Goal: Check status: Check status

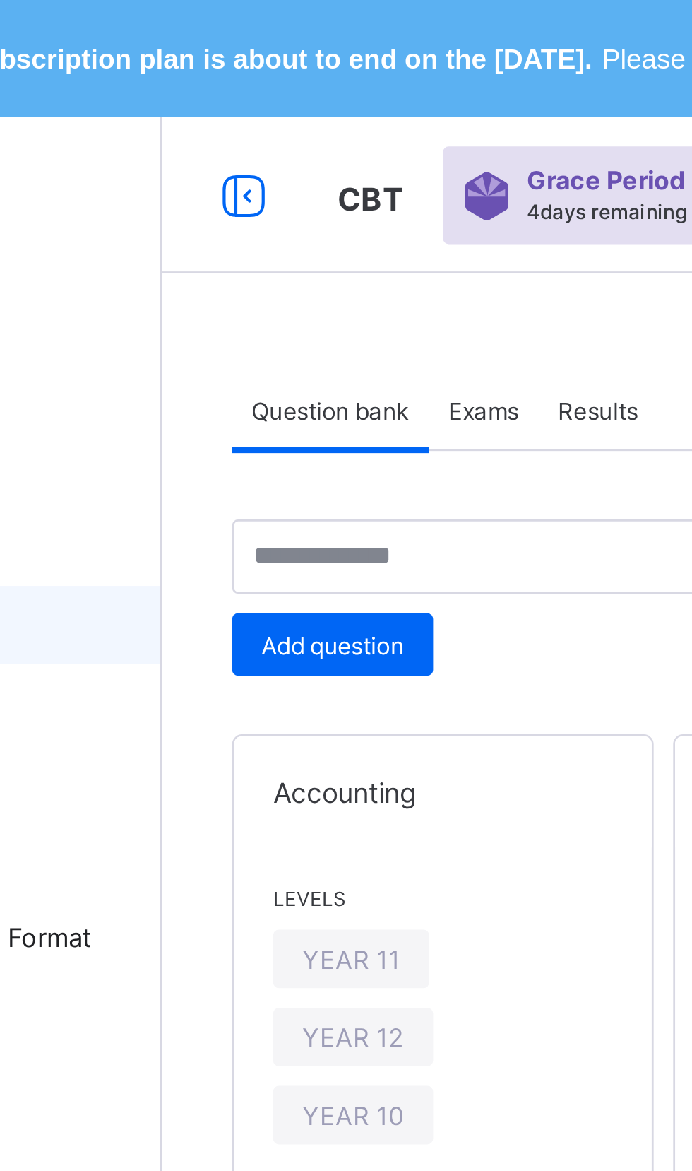
click at [328, 147] on span "Results" at bounding box center [327, 148] width 29 height 11
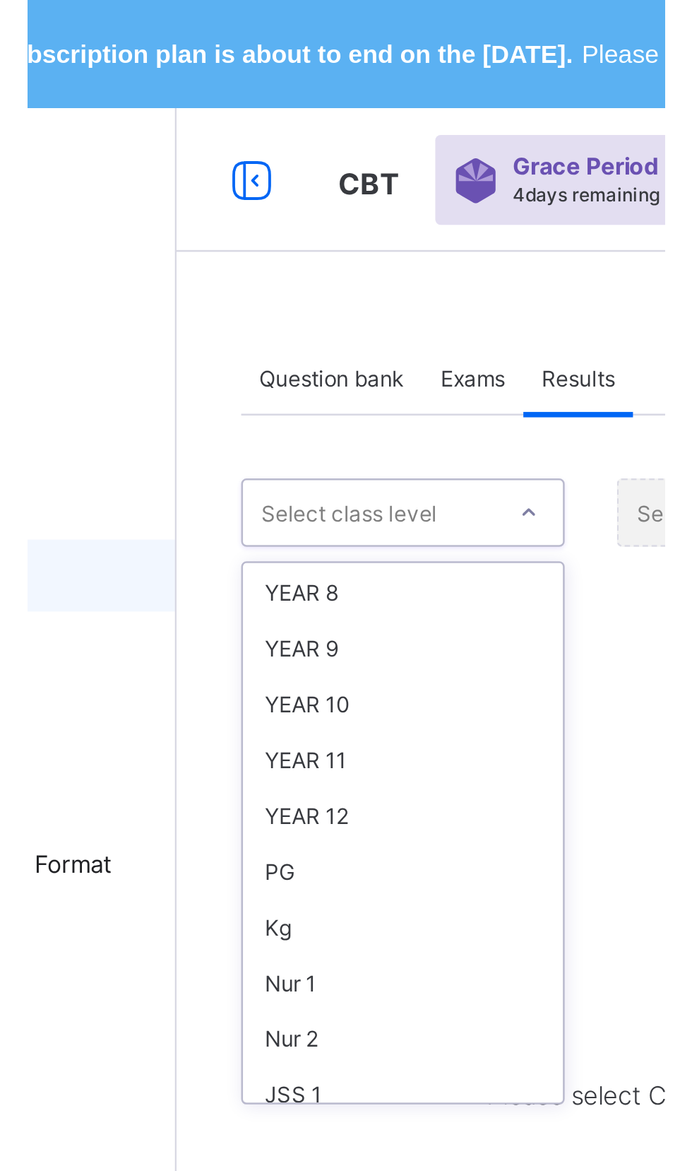
scroll to position [262, 0]
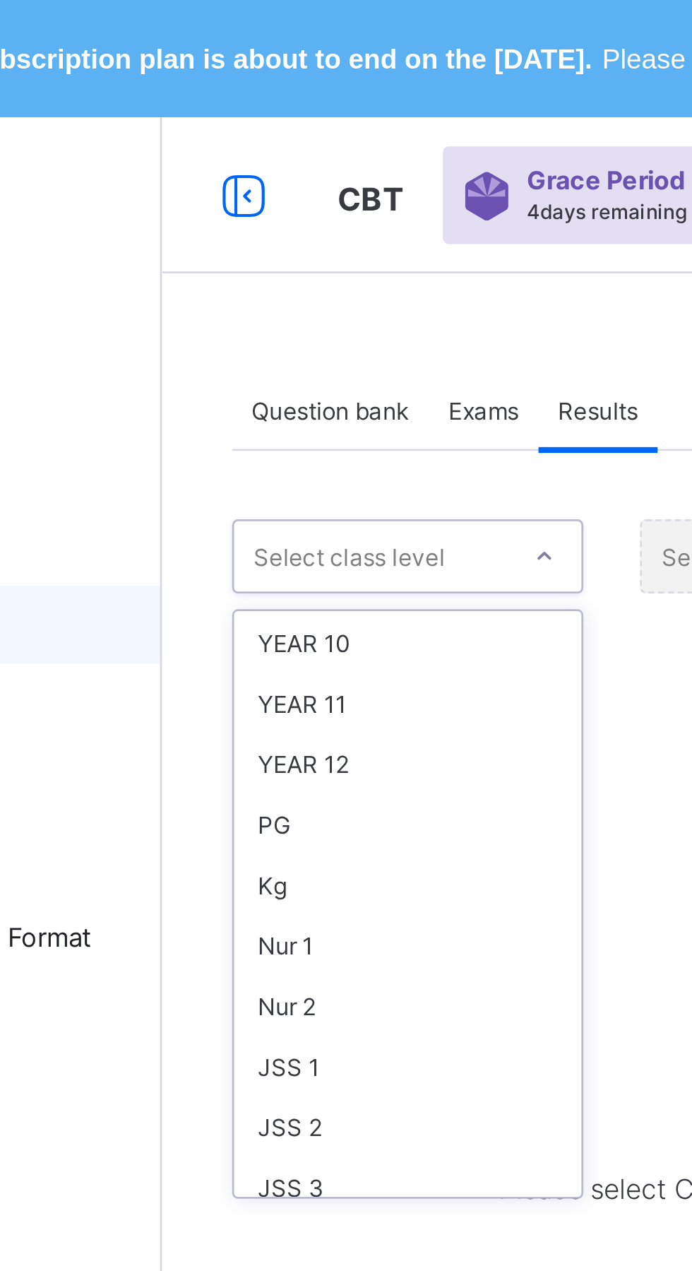
click at [243, 251] on div "YEAR 11" at bounding box center [259, 255] width 126 height 22
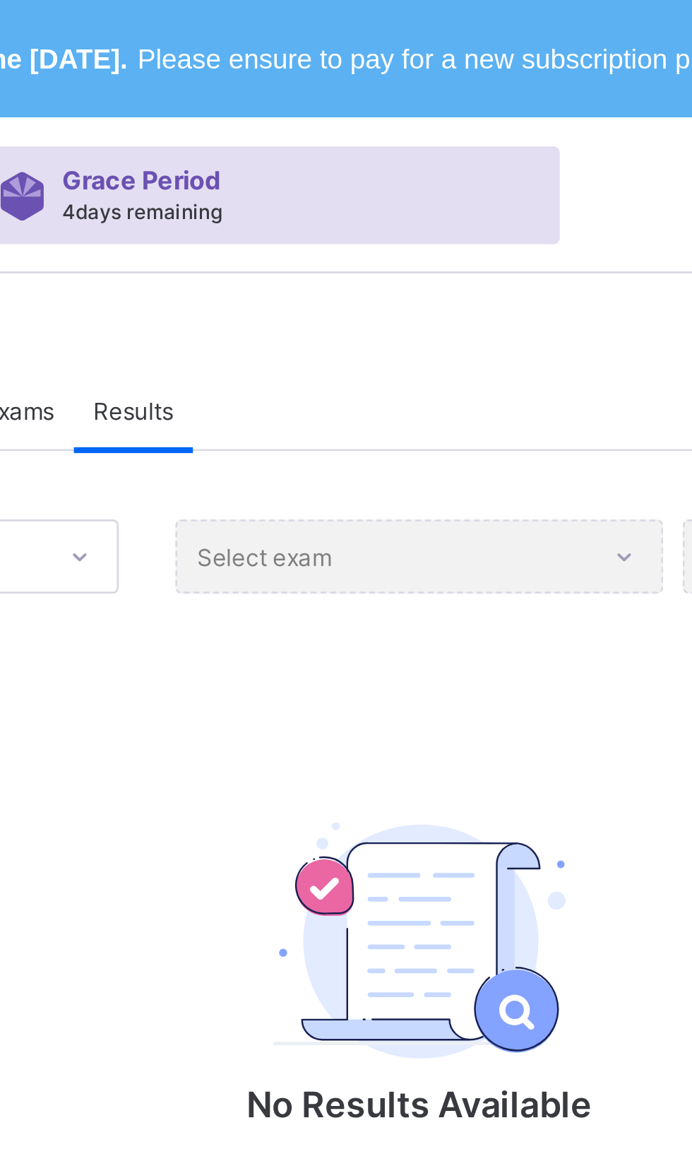
click at [452, 201] on div "Select exam" at bounding box center [431, 201] width 177 height 27
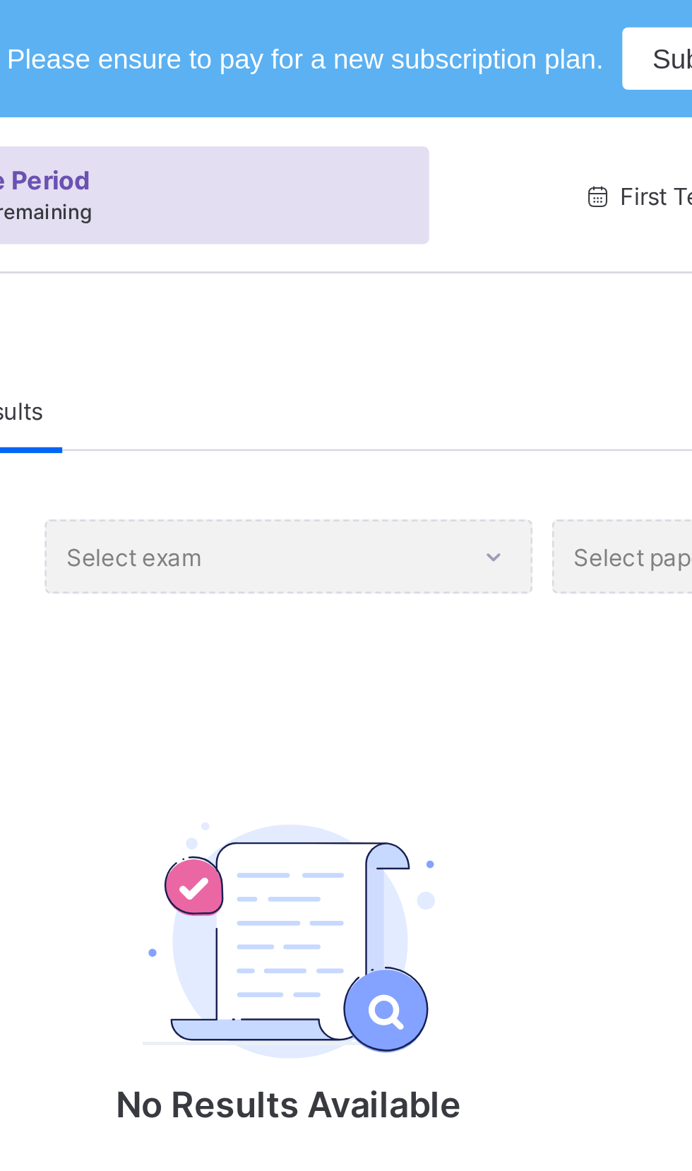
click at [473, 207] on div "Select exam" at bounding box center [431, 201] width 177 height 27
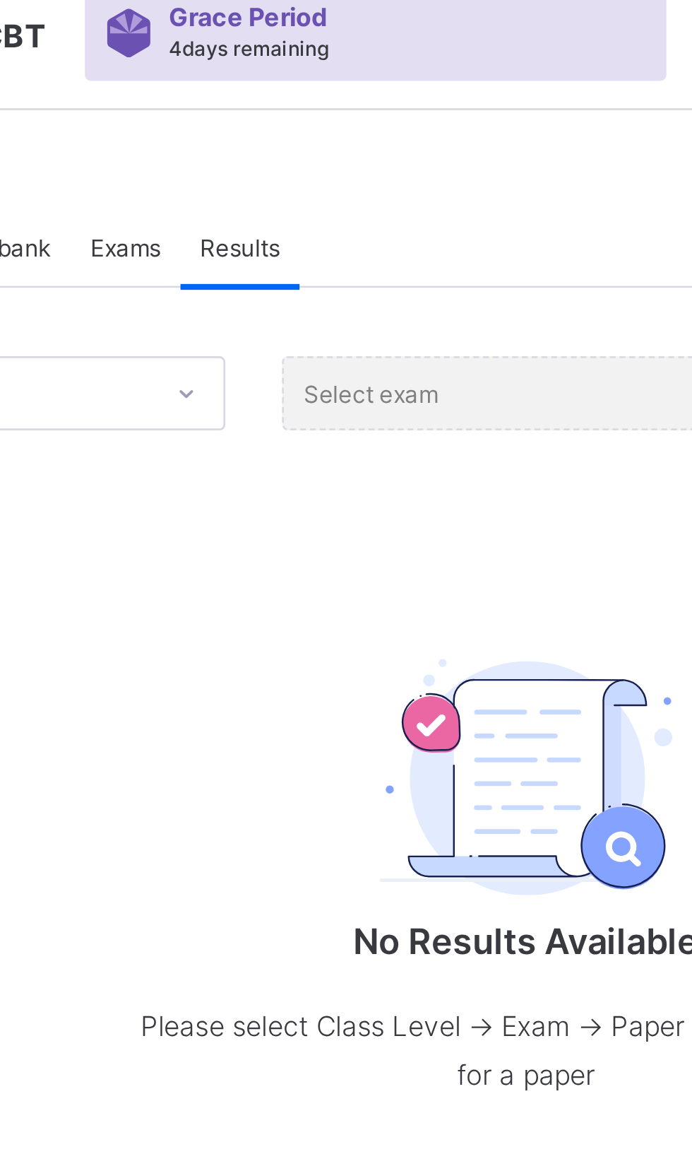
click at [420, 205] on div "Select exam" at bounding box center [431, 201] width 177 height 27
click at [430, 212] on div "Select exam" at bounding box center [431, 201] width 177 height 27
click at [418, 253] on div "YEAR 11 Select exam Select paper No Results Available Please select Class Level…" at bounding box center [431, 336] width 472 height 297
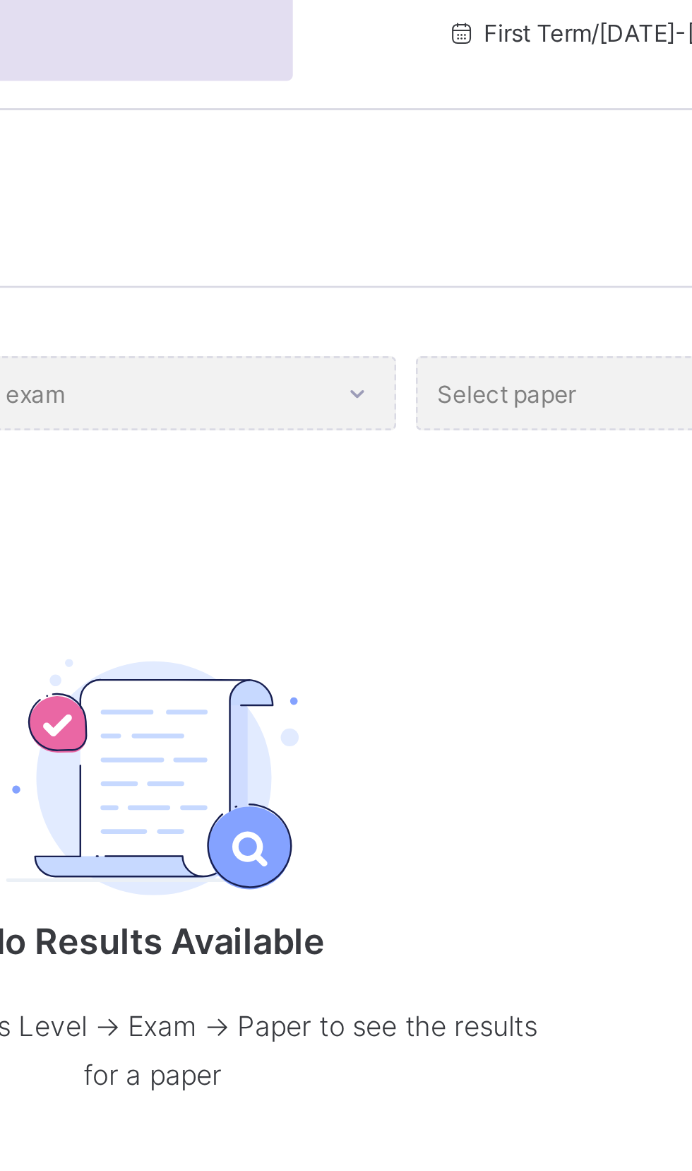
click at [490, 200] on div "Select exam" at bounding box center [431, 201] width 177 height 27
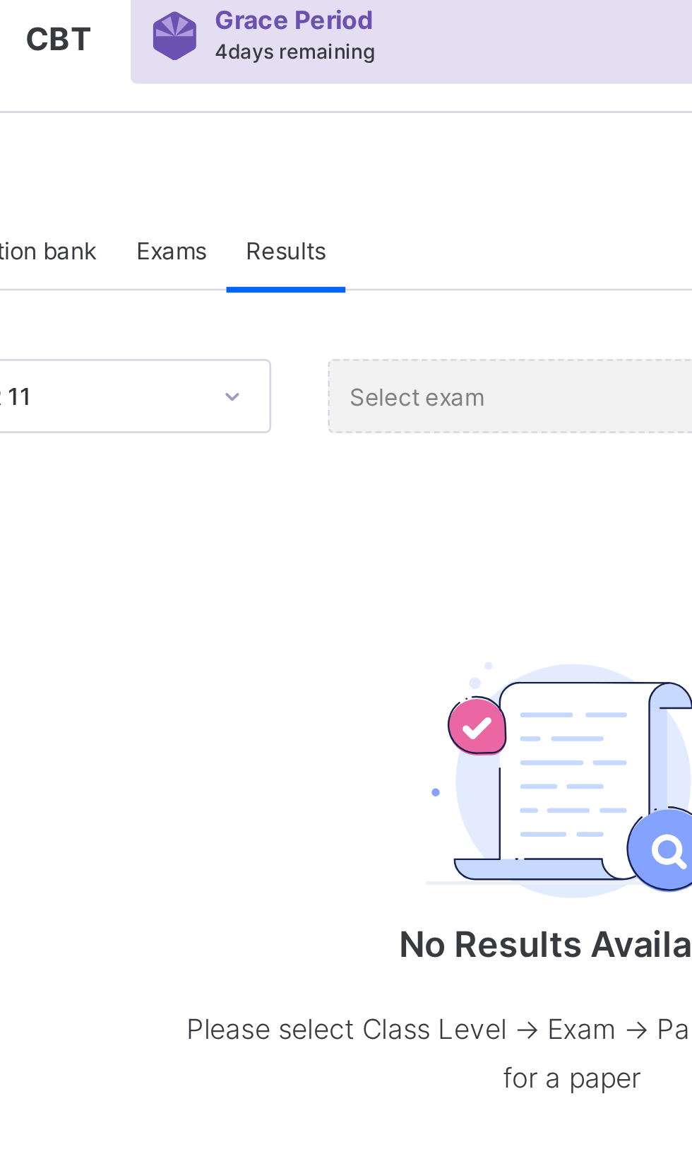
click at [398, 199] on div "Select exam" at bounding box center [431, 201] width 177 height 27
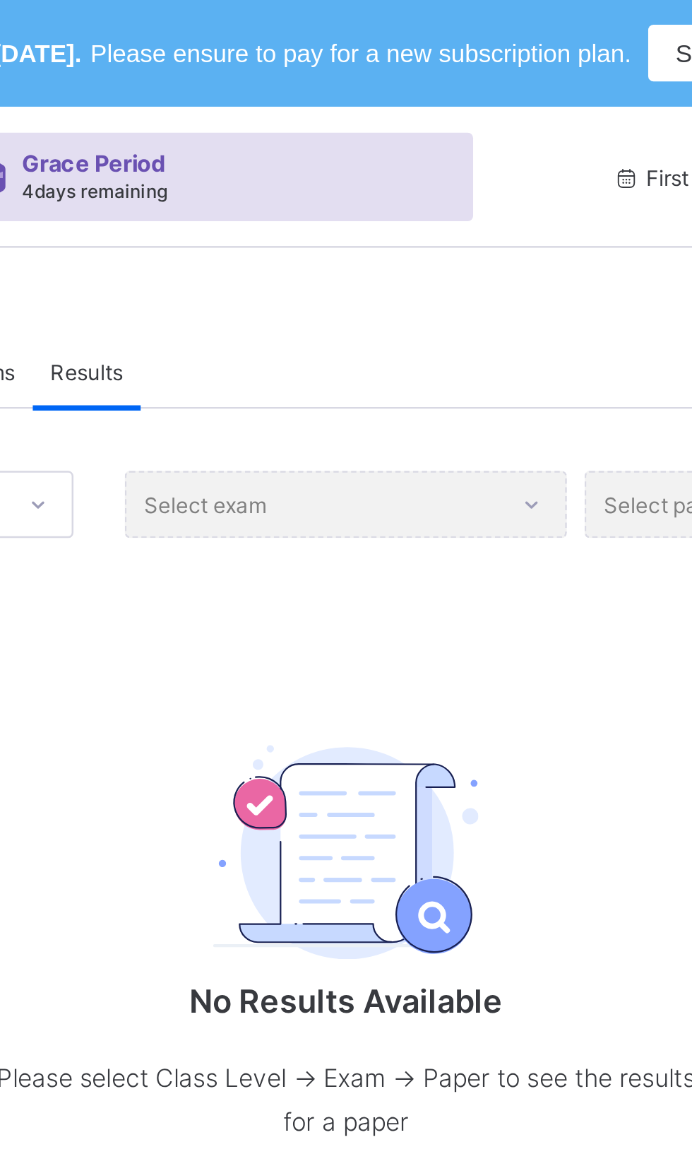
click at [419, 203] on div "Select exam" at bounding box center [431, 201] width 177 height 27
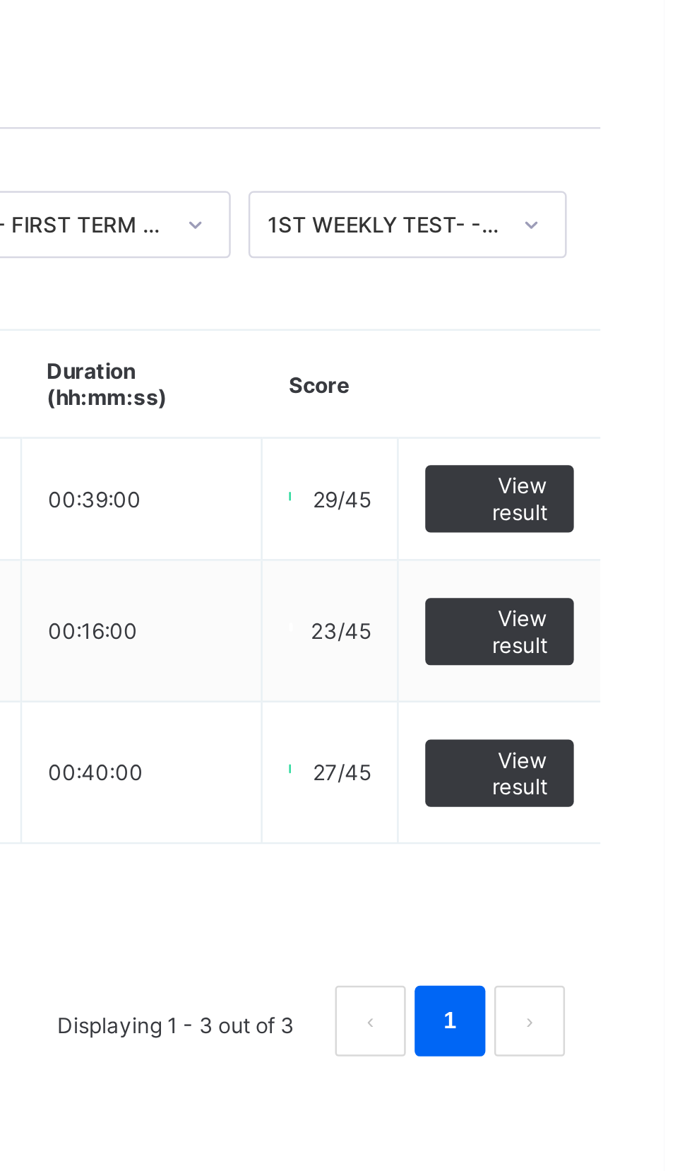
click at [630, 415] on span "View result" at bounding box center [627, 420] width 38 height 21
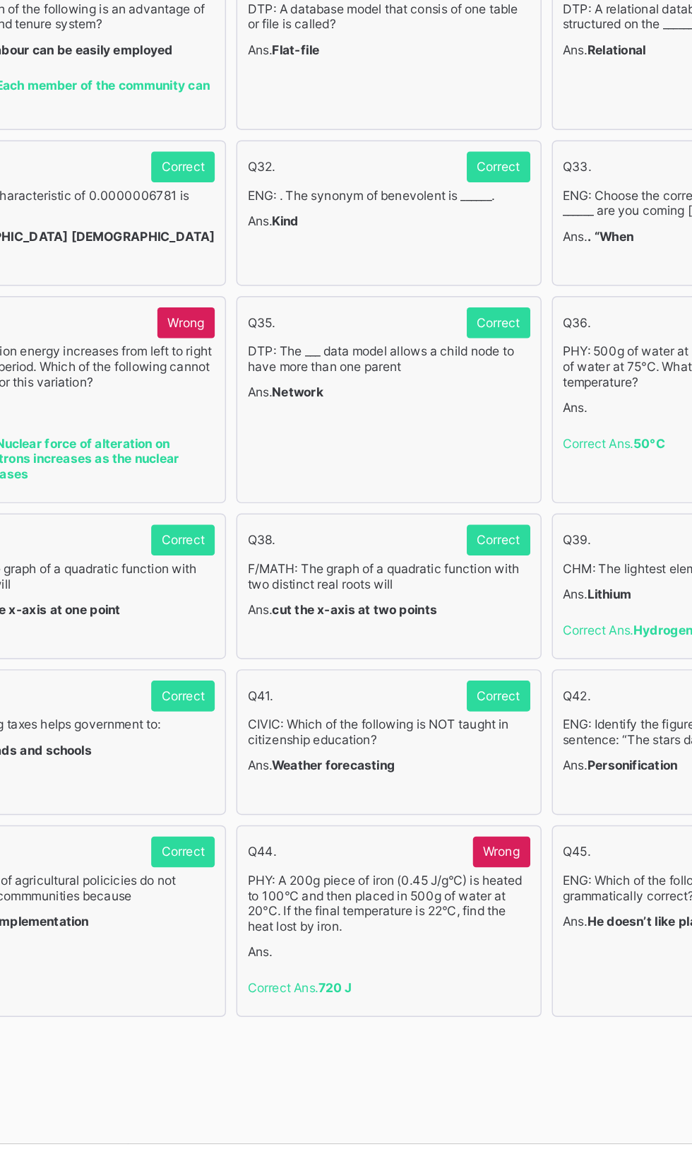
scroll to position [1922, 0]
